Goal: Task Accomplishment & Management: Use online tool/utility

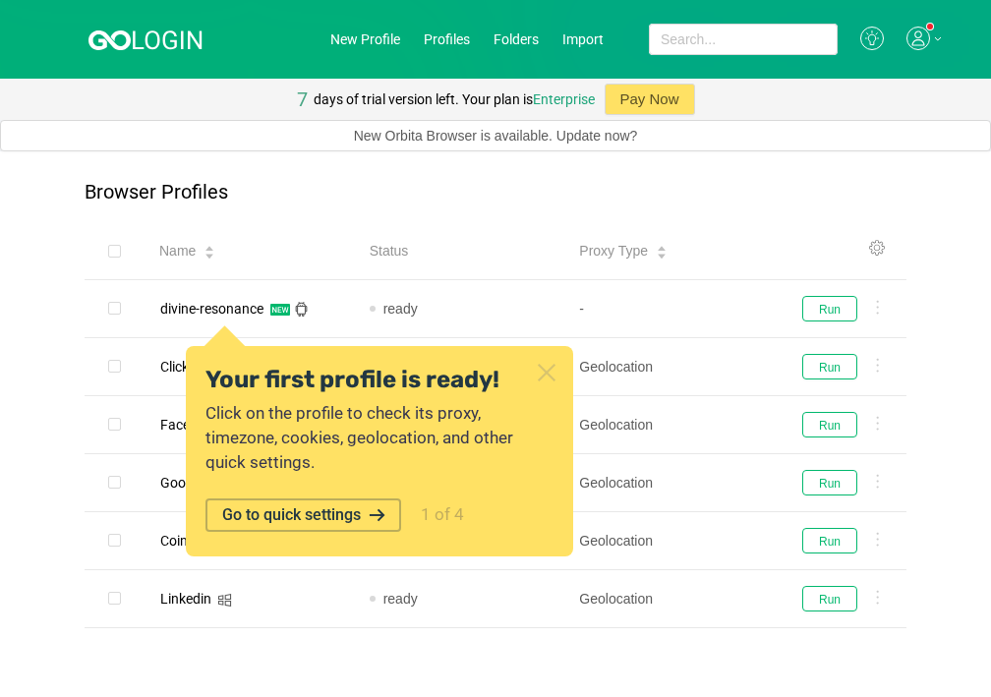
click at [539, 376] on icon at bounding box center [547, 373] width 26 height 26
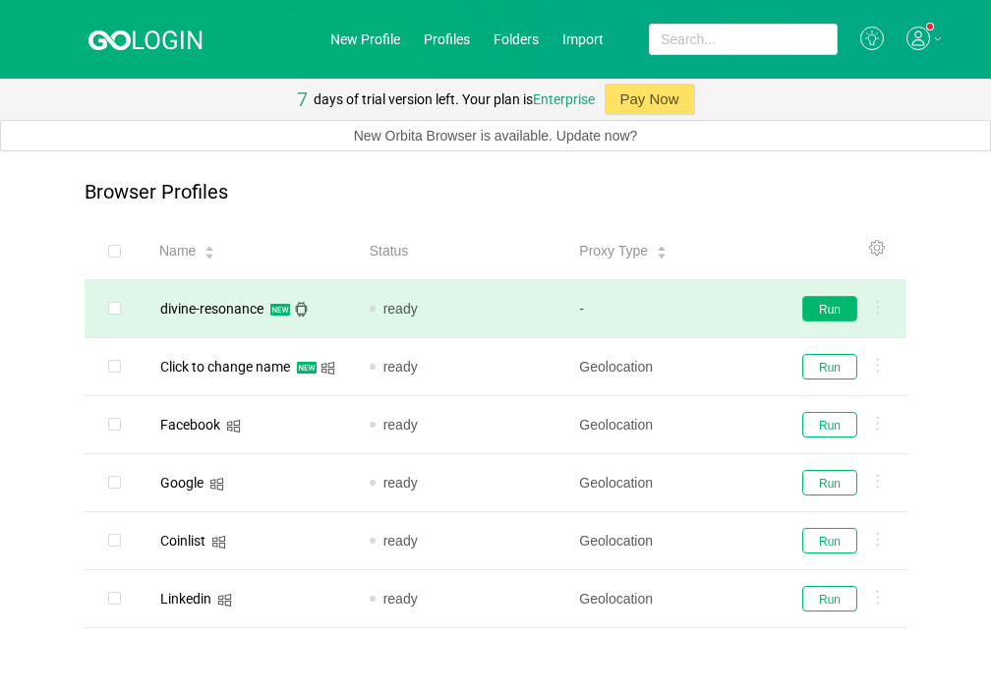
click at [817, 313] on button "Run" at bounding box center [829, 309] width 55 height 26
click at [841, 306] on button "Stop" at bounding box center [830, 309] width 53 height 25
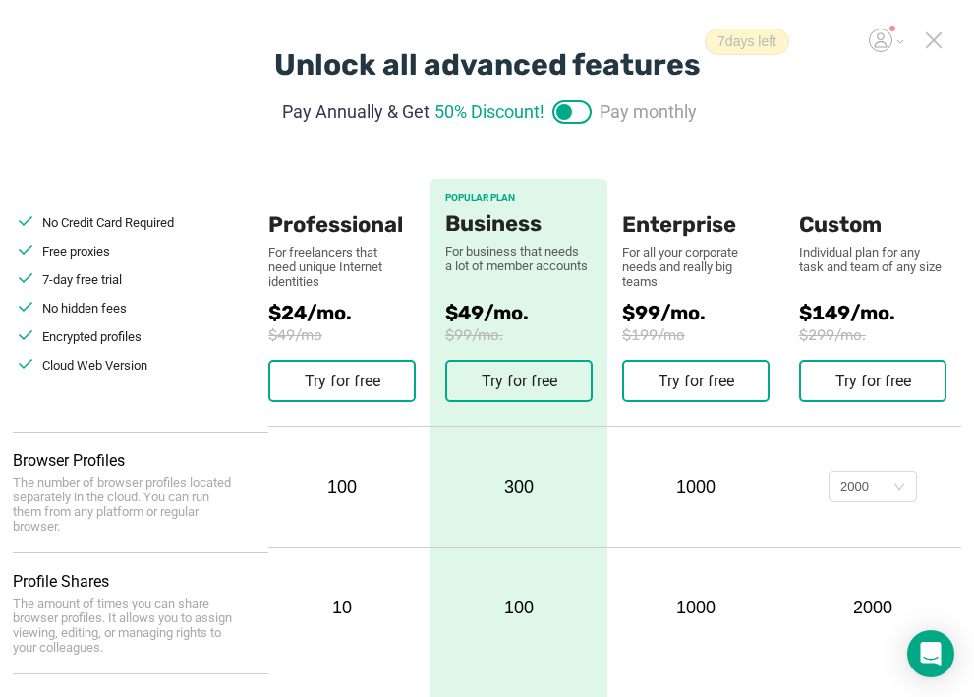
click at [932, 36] on icon at bounding box center [934, 40] width 18 height 18
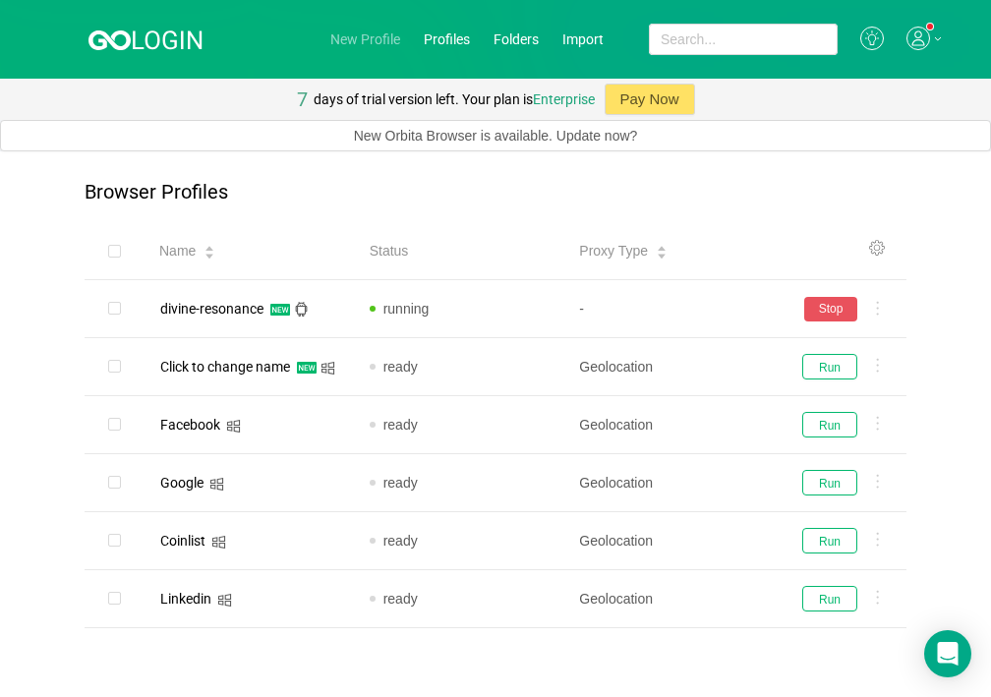
click at [375, 43] on link "New Profile" at bounding box center [365, 39] width 70 height 16
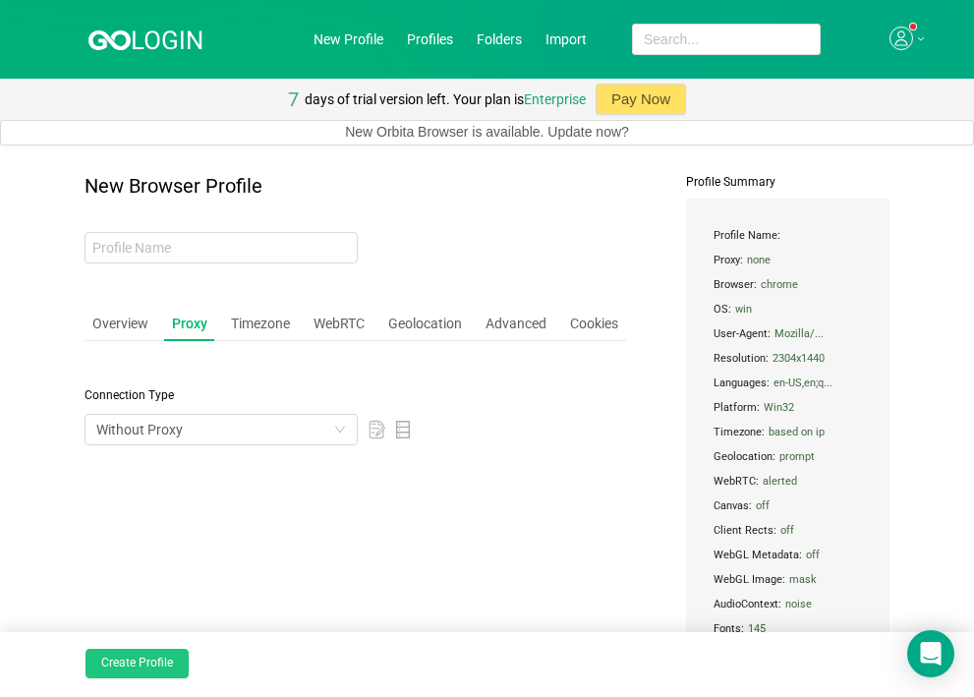
click at [161, 666] on button "Create Profile" at bounding box center [137, 663] width 103 height 29
type input "small-cherry"
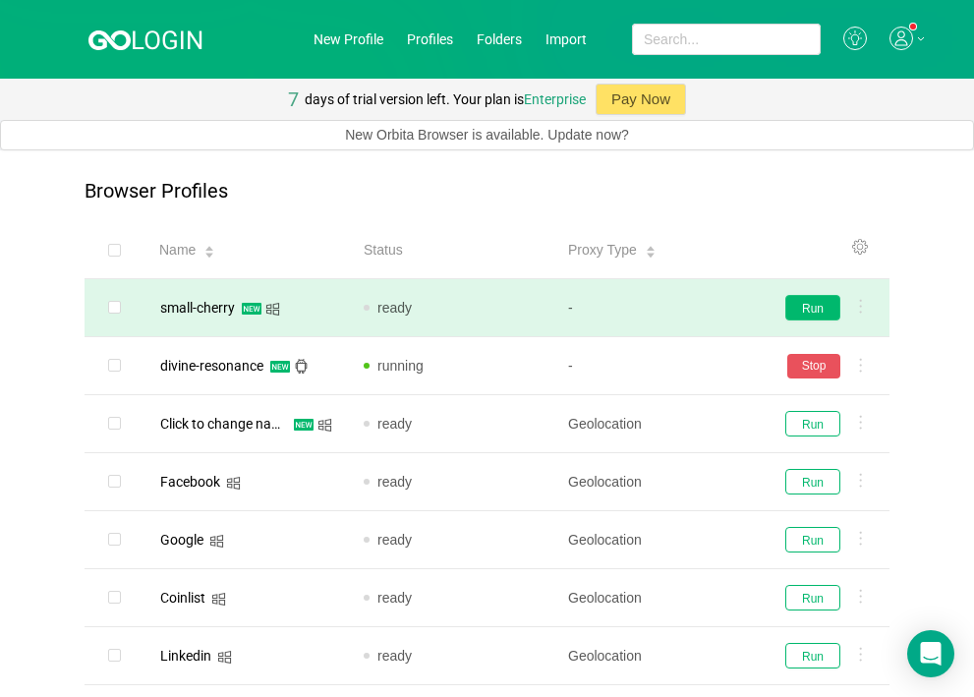
click at [821, 305] on button "Run" at bounding box center [813, 308] width 55 height 26
click at [370, 43] on link "New Profile" at bounding box center [349, 39] width 70 height 16
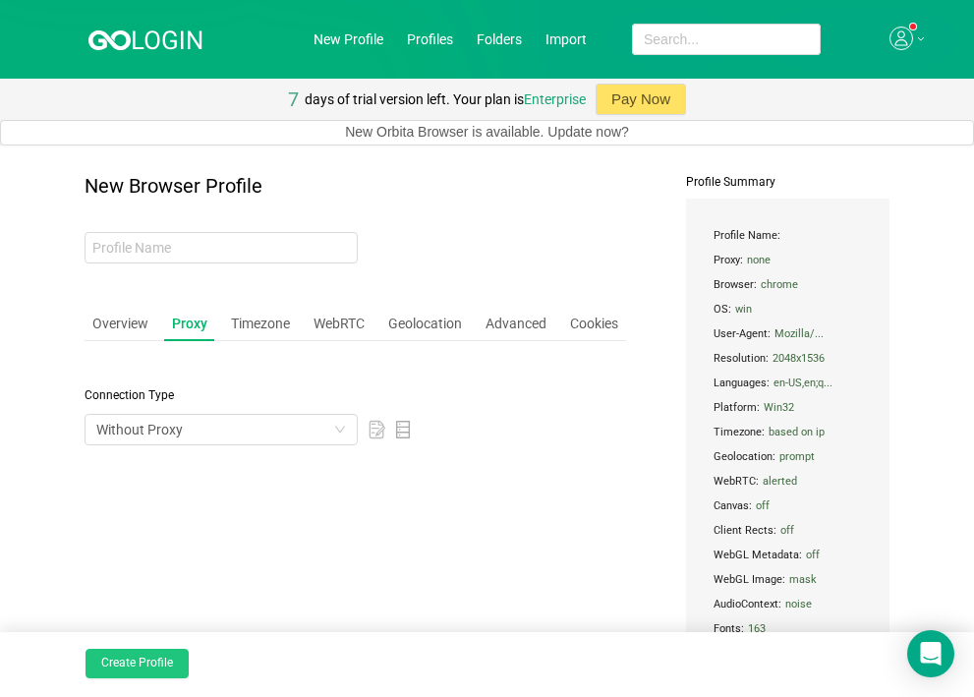
click at [149, 656] on button "Create Profile" at bounding box center [137, 663] width 103 height 29
type input "damp-sun"
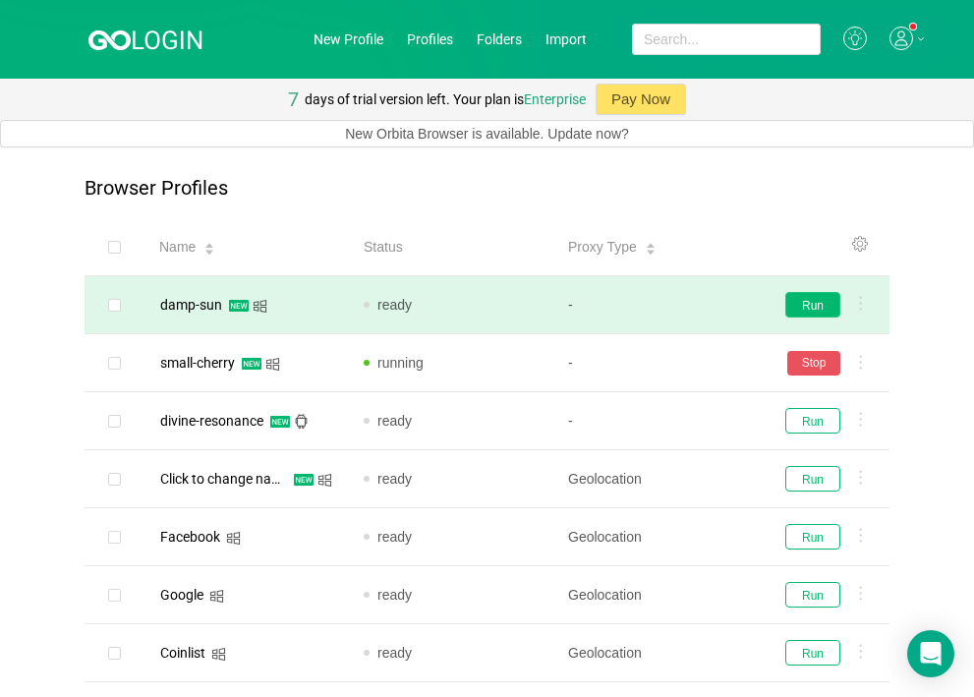
click at [804, 303] on button "Run" at bounding box center [813, 305] width 55 height 26
